Goal: Transaction & Acquisition: Download file/media

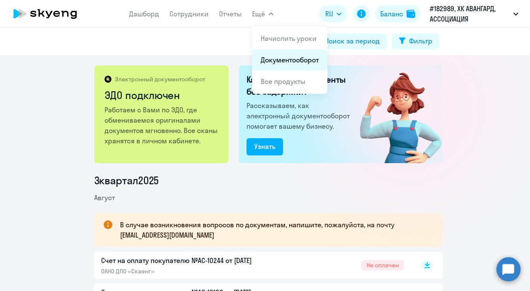
click at [272, 59] on link "Документооборот" at bounding box center [290, 60] width 58 height 9
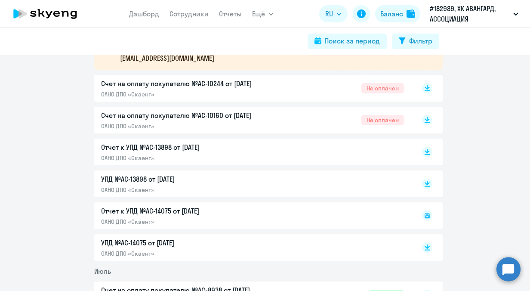
scroll to position [176, 0]
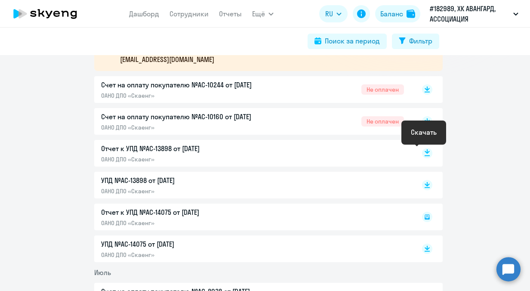
click at [425, 152] on icon at bounding box center [427, 151] width 5 height 4
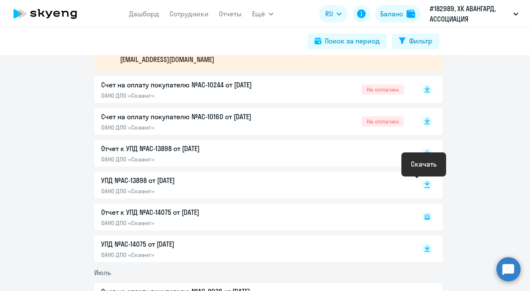
click at [422, 184] on rect at bounding box center [427, 185] width 10 height 10
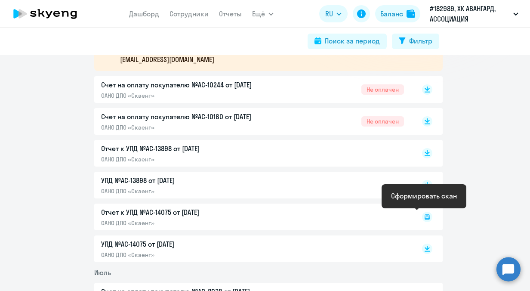
click at [425, 217] on rect at bounding box center [427, 217] width 10 height 10
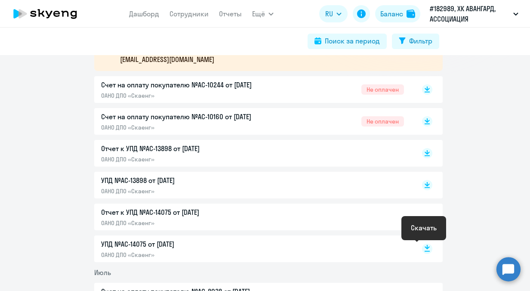
click at [425, 250] on rect at bounding box center [427, 249] width 10 height 10
